Goal: Information Seeking & Learning: Learn about a topic

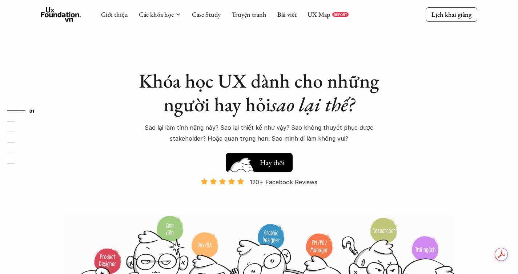
click at [258, 163] on img at bounding box center [241, 173] width 39 height 33
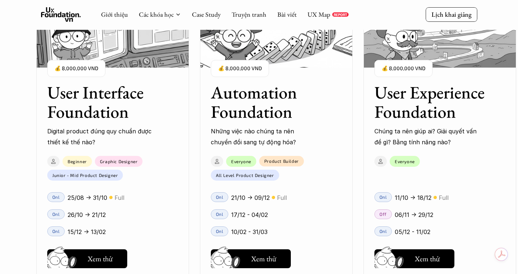
scroll to position [849, 0]
click at [81, 102] on h3 "User Interface Foundation" at bounding box center [103, 102] width 113 height 39
click at [100, 260] on h5 "Xem thử" at bounding box center [100, 260] width 25 height 10
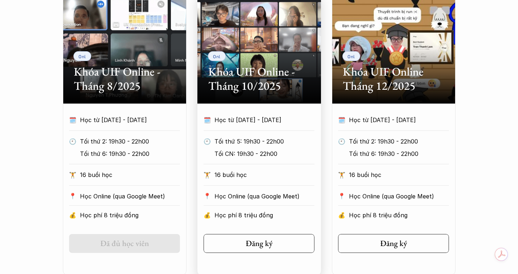
scroll to position [527, 0]
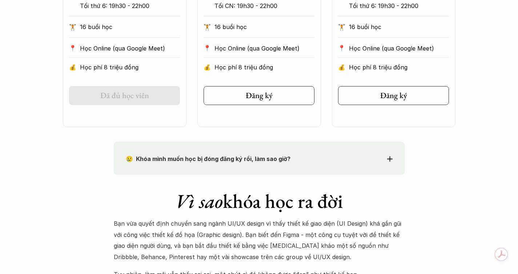
click at [266, 159] on strong "😢 Khóa mình muốn học bị đóng đăng ký rồi, làm sao giờ?" at bounding box center [208, 158] width 165 height 7
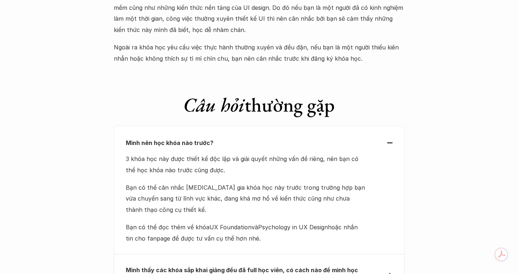
scroll to position [2605, 0]
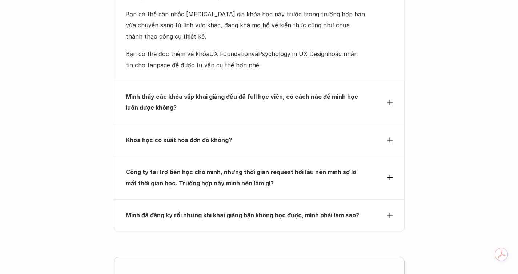
click at [223, 168] on strong "Công ty tài trợ tiền học cho mình, nhưng thời gian request hơi lâu nên mình sợ …" at bounding box center [242, 177] width 232 height 18
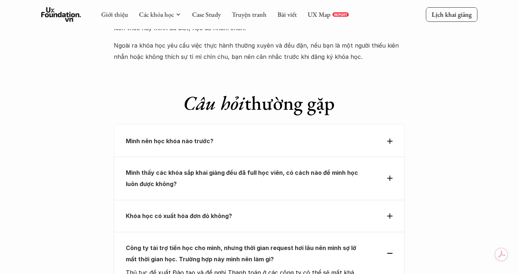
scroll to position [2389, 0]
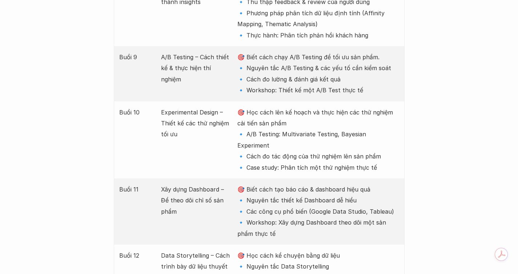
scroll to position [1609, 0]
